Goal: Check status: Check status

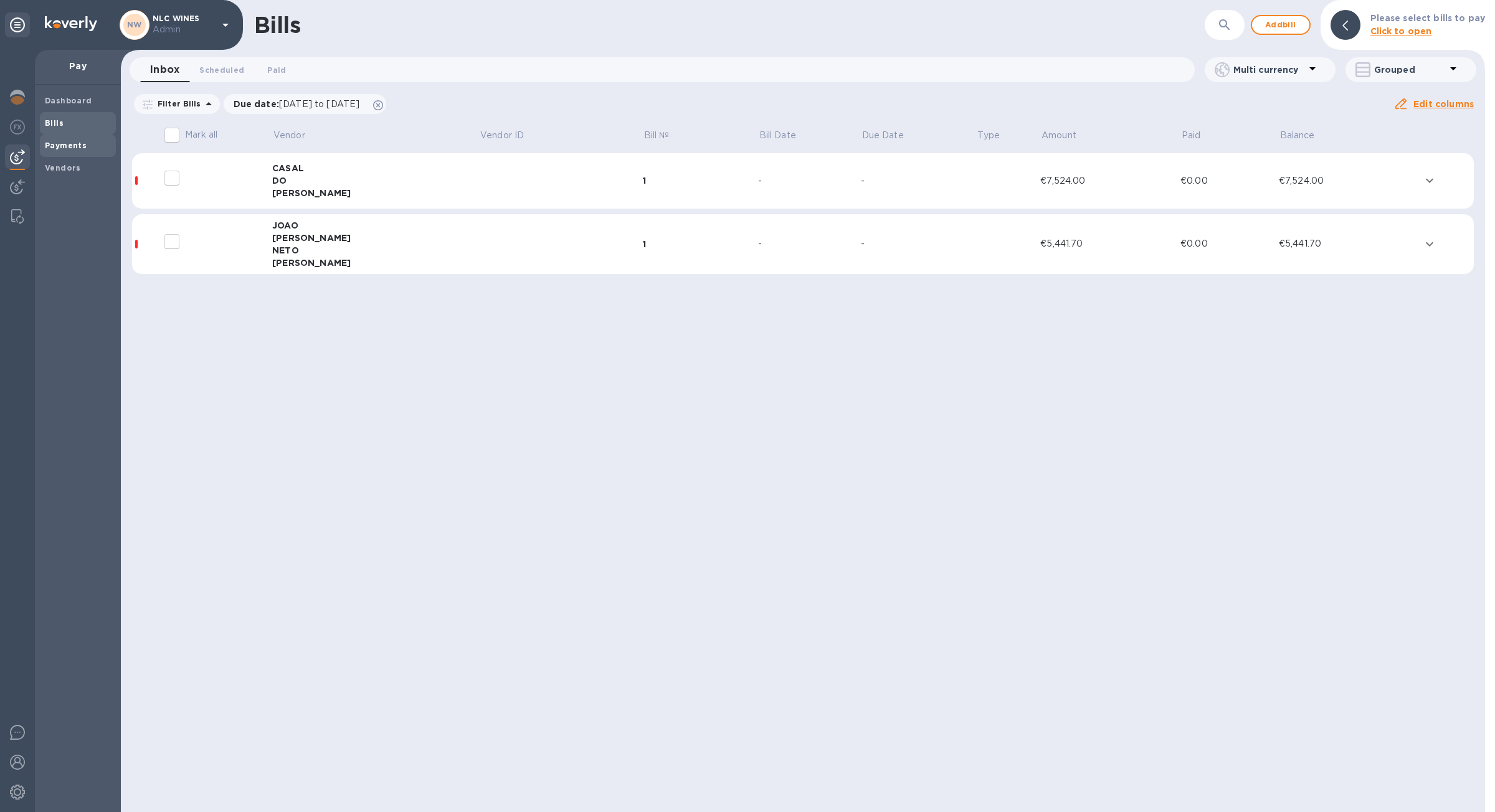
click at [68, 146] on b "Payments" at bounding box center [66, 146] width 42 height 10
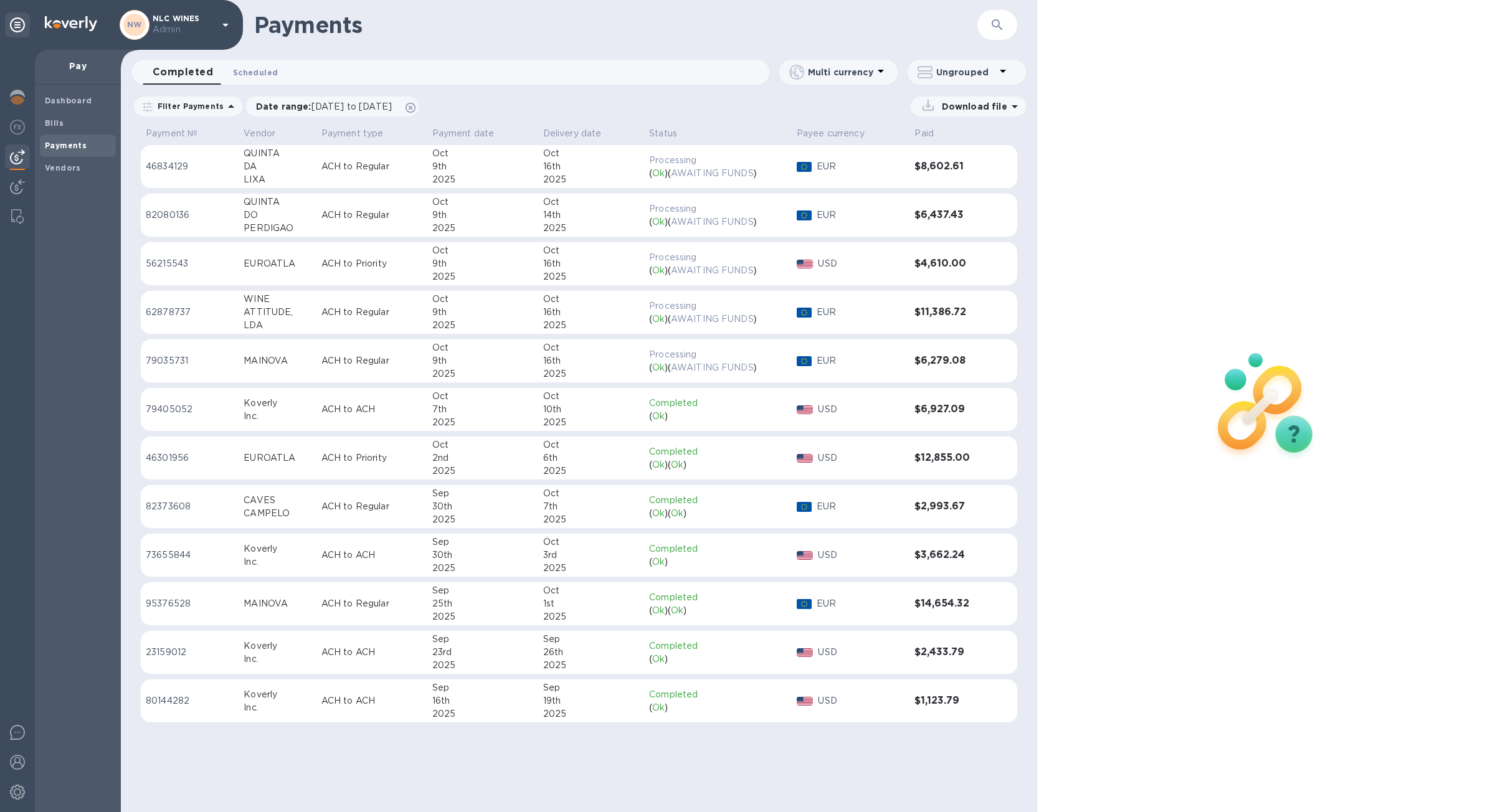
click at [262, 68] on span "Scheduled 0" at bounding box center [256, 72] width 45 height 13
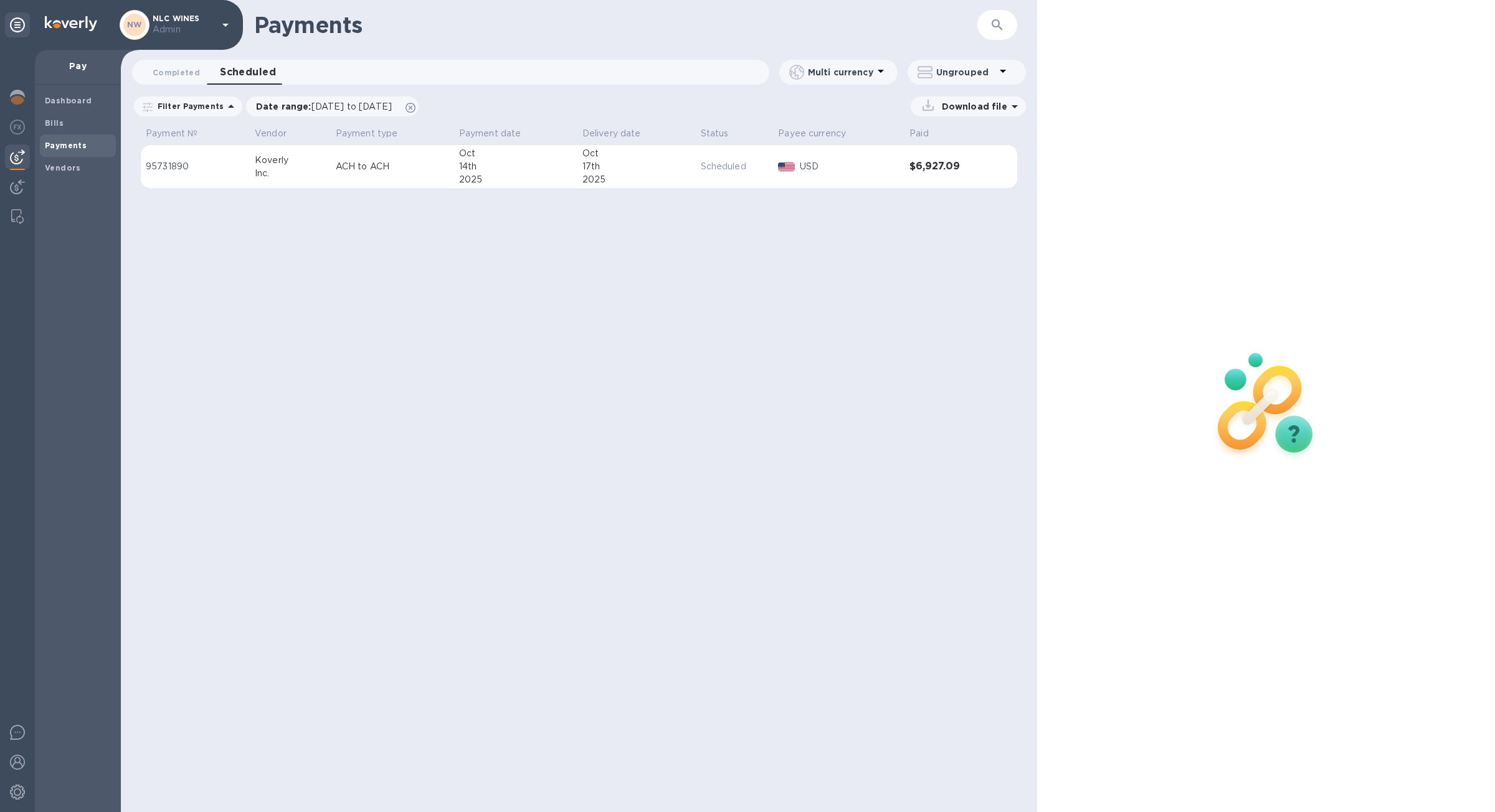
click at [537, 177] on div "2025" at bounding box center [516, 180] width 113 height 13
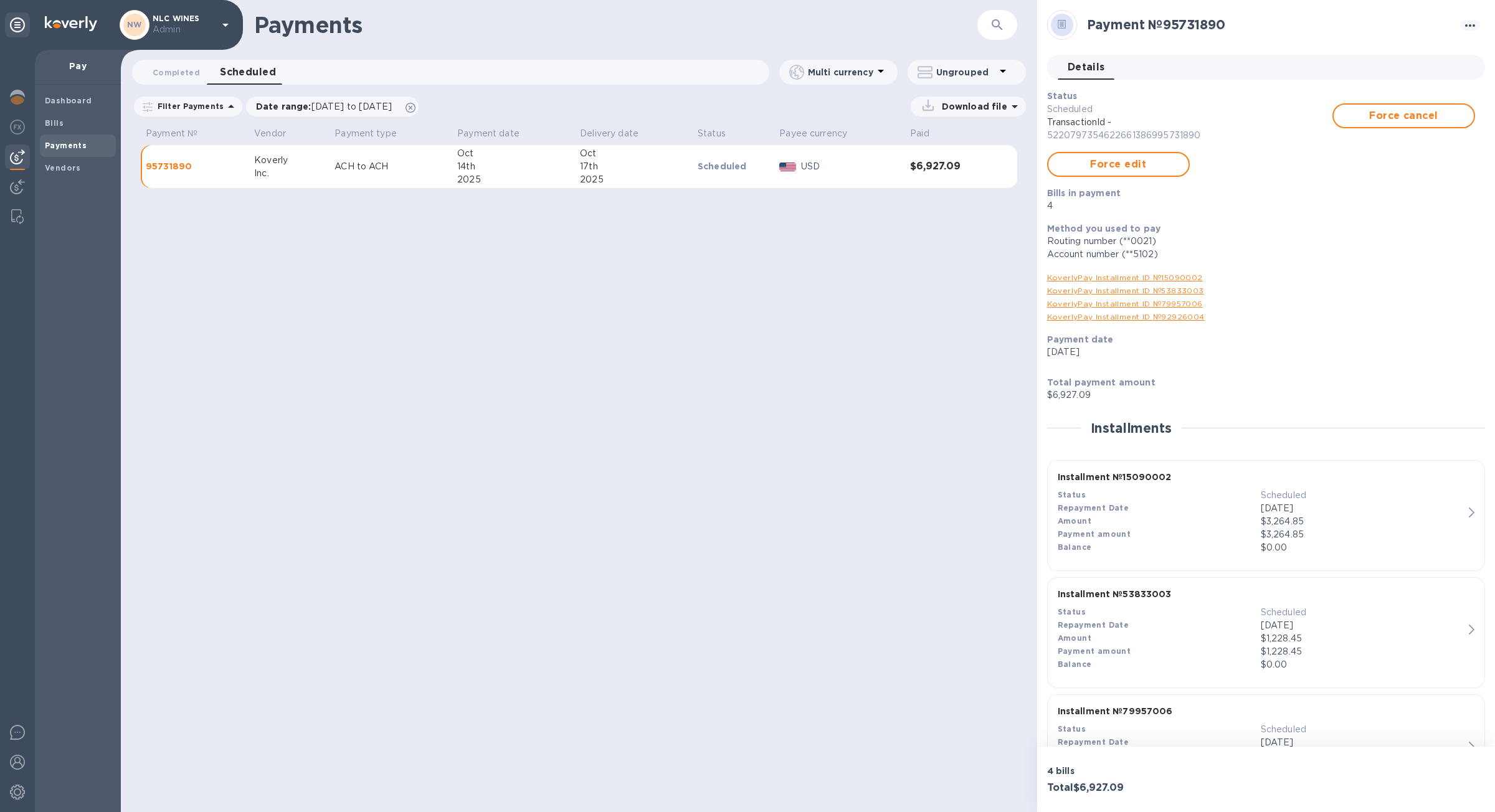
click at [1067, 354] on p "[DATE]" at bounding box center [1261, 352] width 428 height 13
click at [175, 63] on button "Completed 0" at bounding box center [176, 72] width 67 height 25
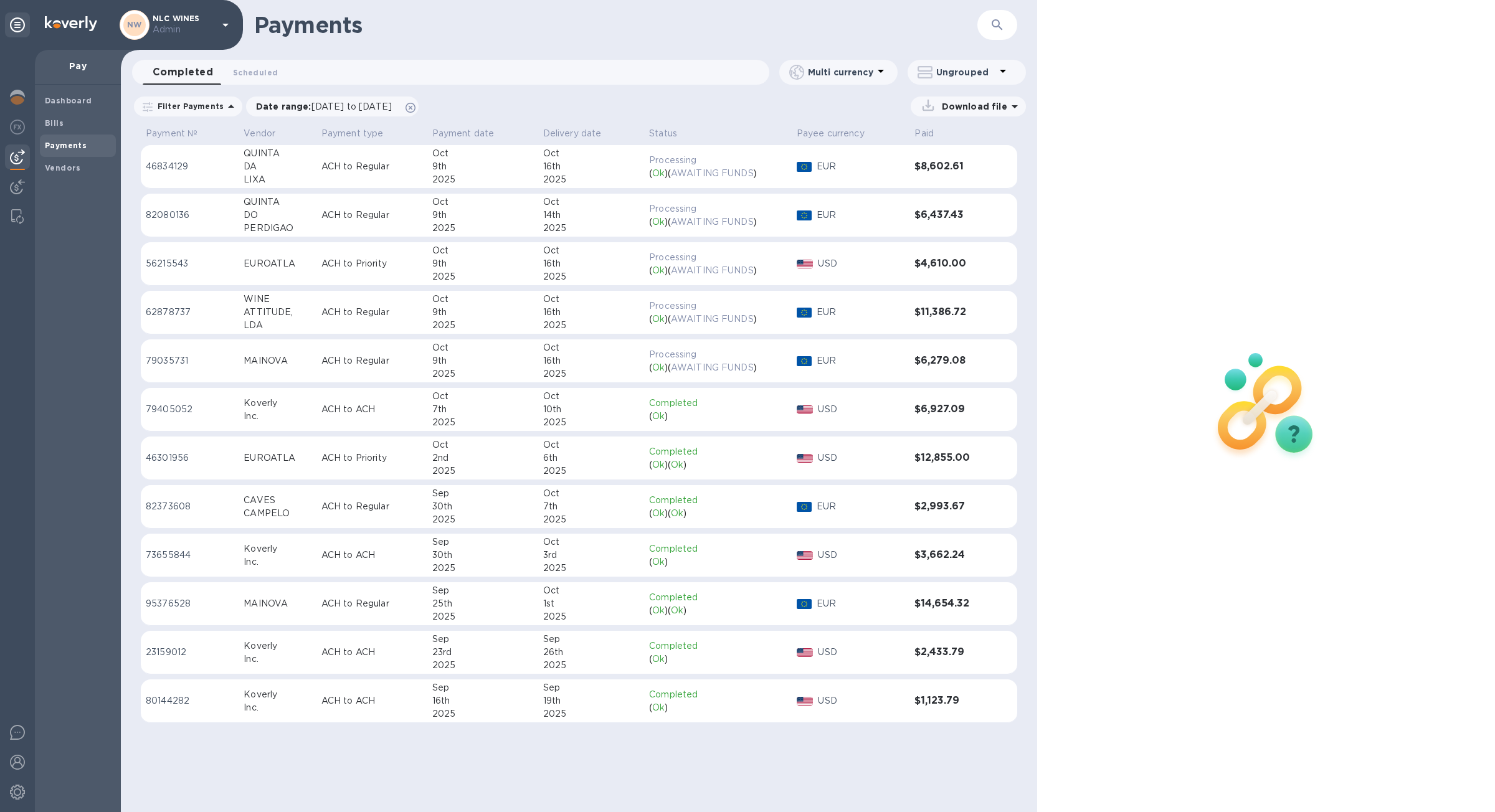
click at [381, 170] on p "ACH to Regular" at bounding box center [372, 167] width 101 height 13
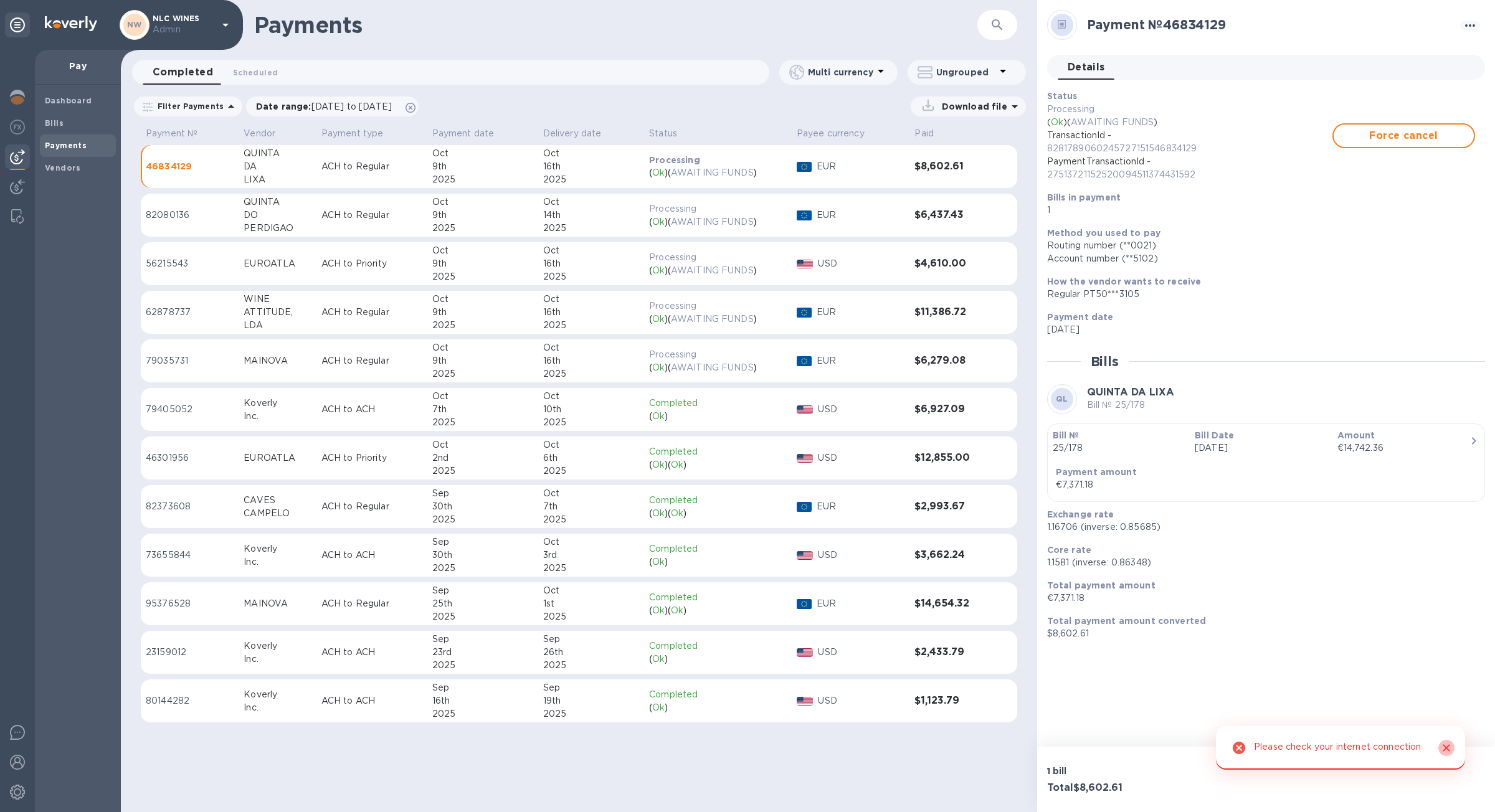
click at [1444, 744] on icon "Close" at bounding box center [1446, 748] width 12 height 12
